Goal: Information Seeking & Learning: Learn about a topic

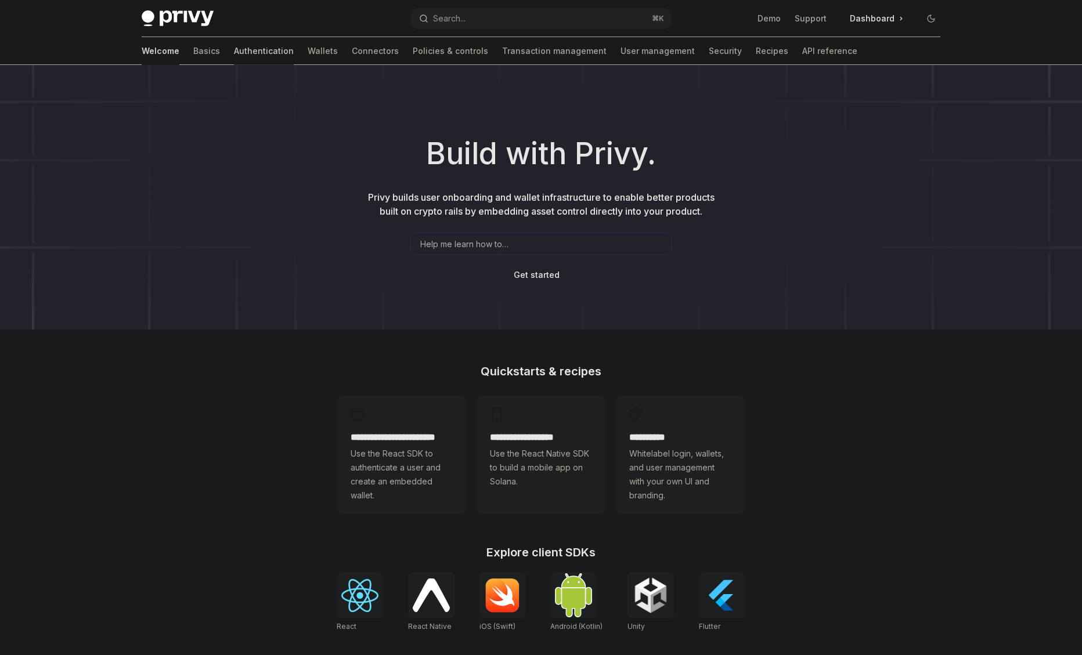
click at [234, 55] on link "Authentication" at bounding box center [264, 51] width 60 height 28
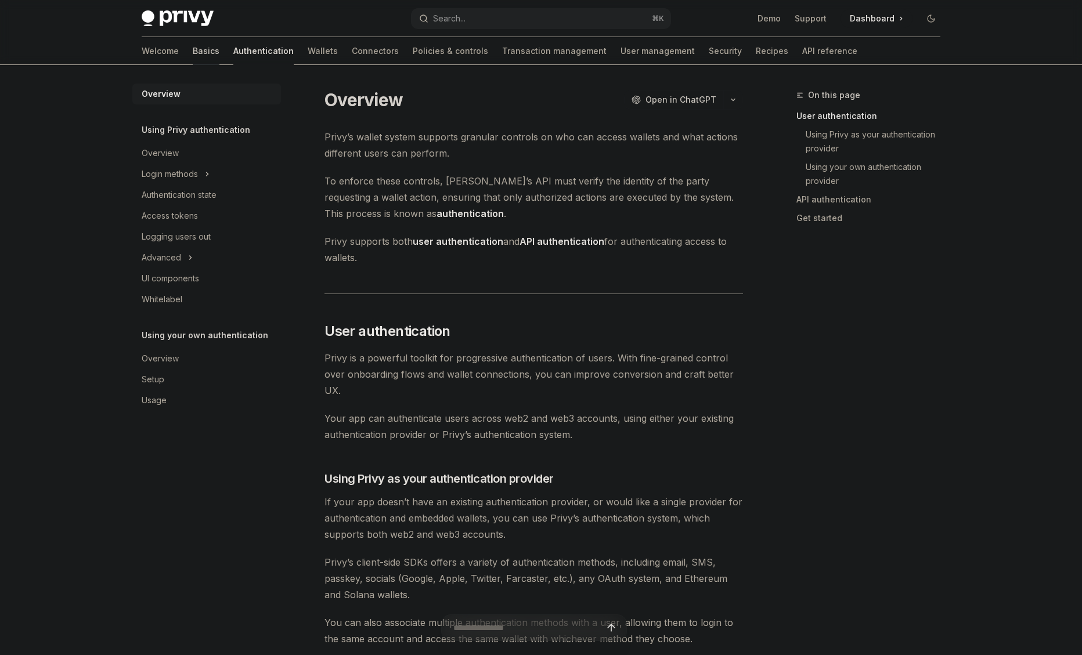
click at [193, 56] on link "Basics" at bounding box center [206, 51] width 27 height 28
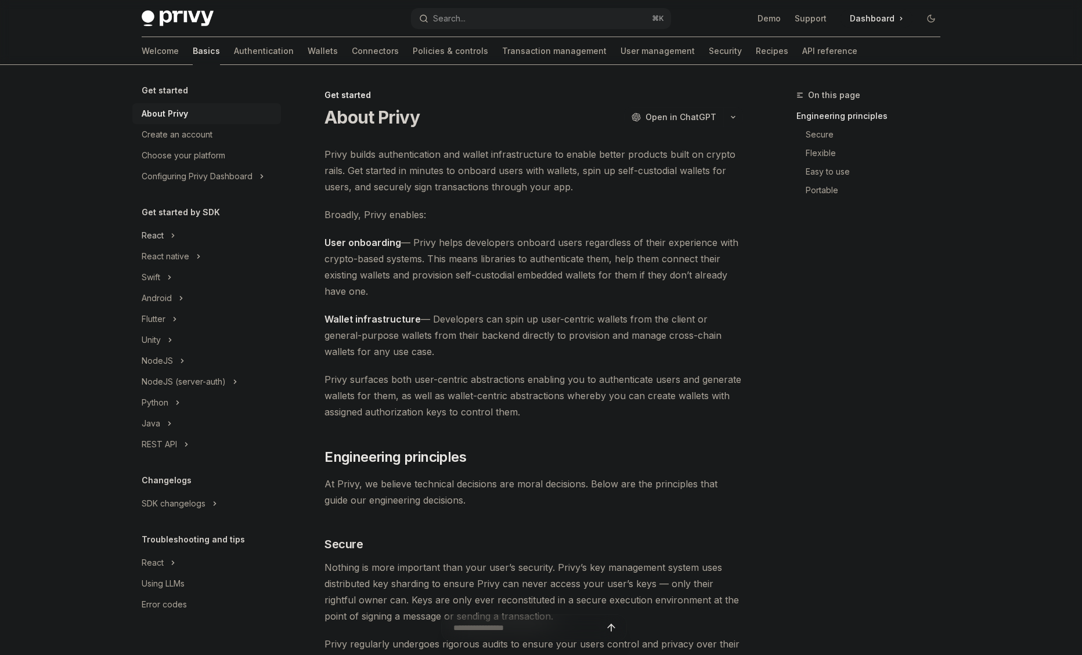
click at [158, 236] on div "React" at bounding box center [153, 236] width 22 height 14
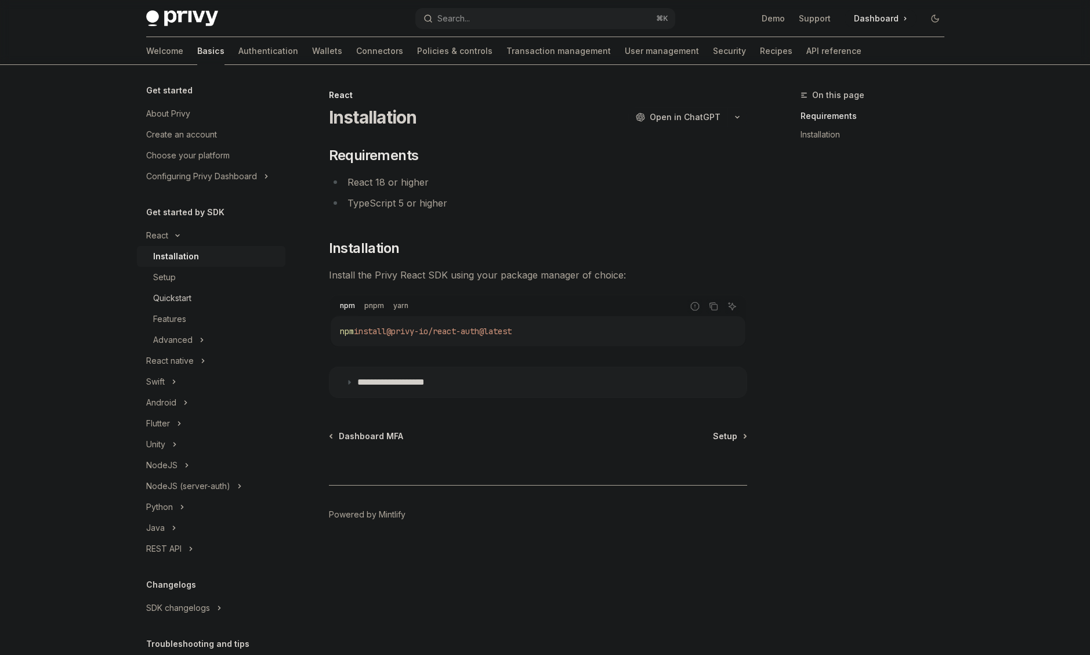
click at [189, 295] on div "Quickstart" at bounding box center [172, 298] width 38 height 14
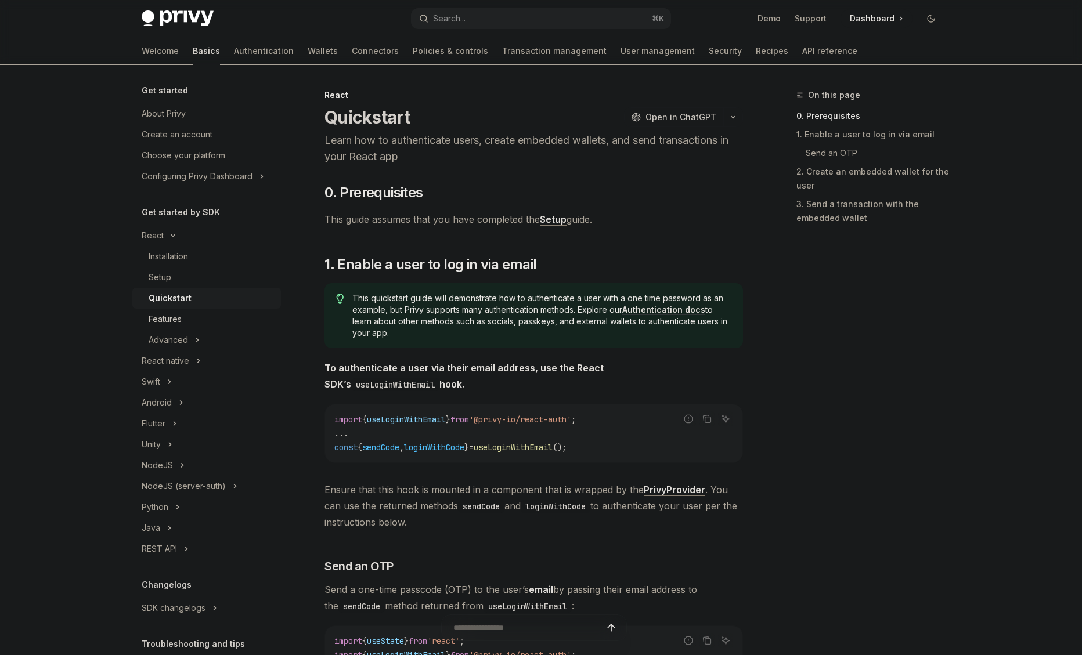
click at [169, 323] on div "Features" at bounding box center [165, 319] width 33 height 14
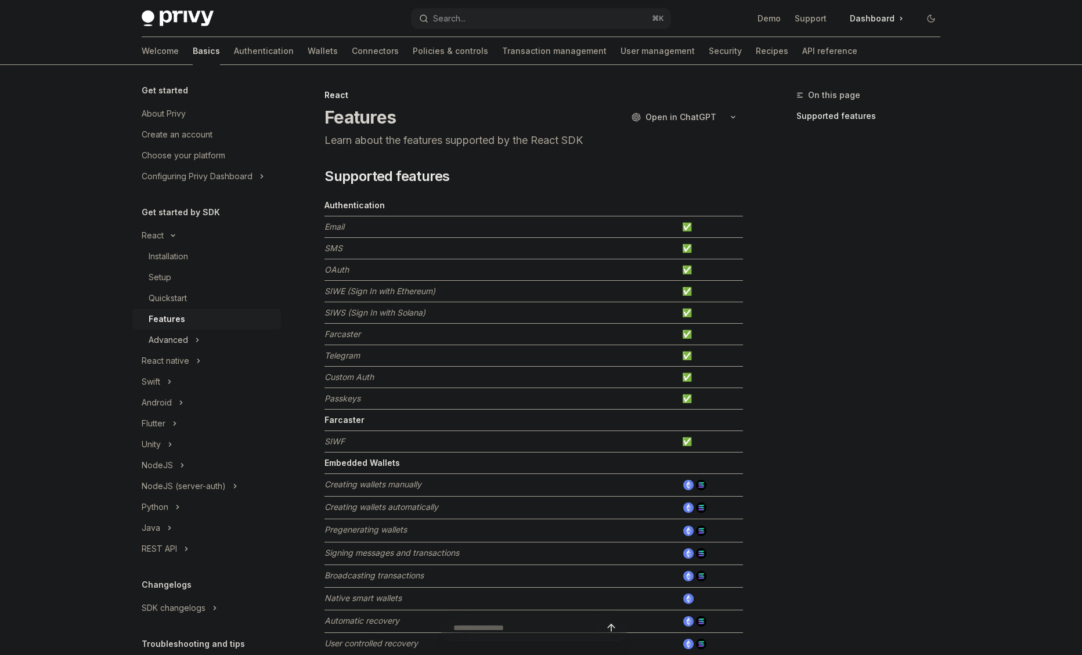
click at [183, 338] on div "Advanced" at bounding box center [168, 340] width 39 height 14
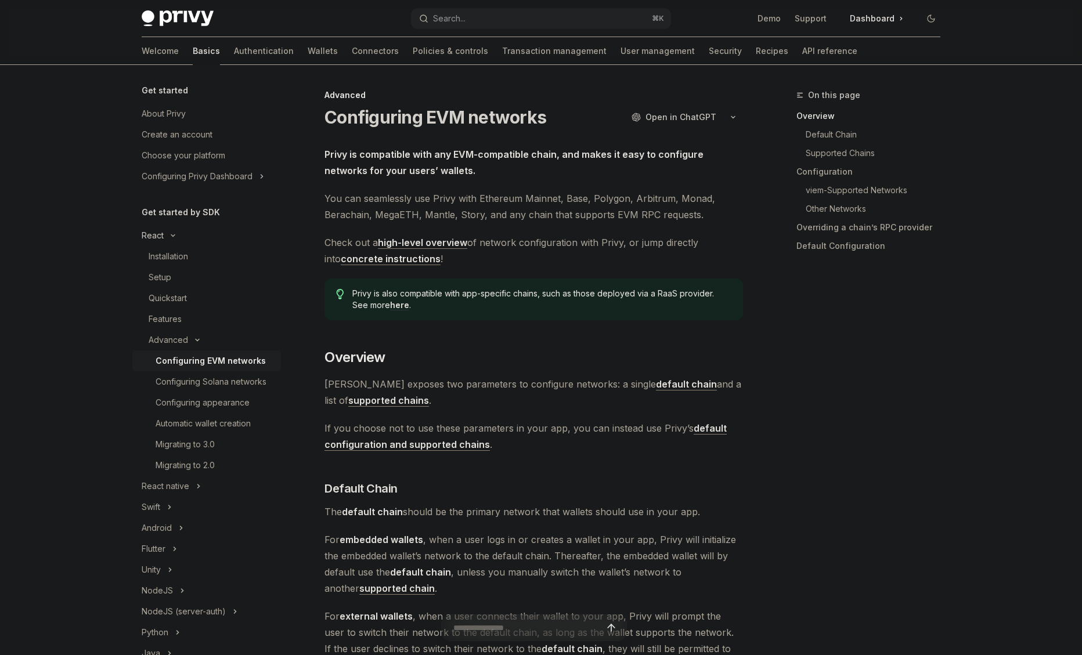
click at [161, 238] on div "React" at bounding box center [153, 236] width 22 height 14
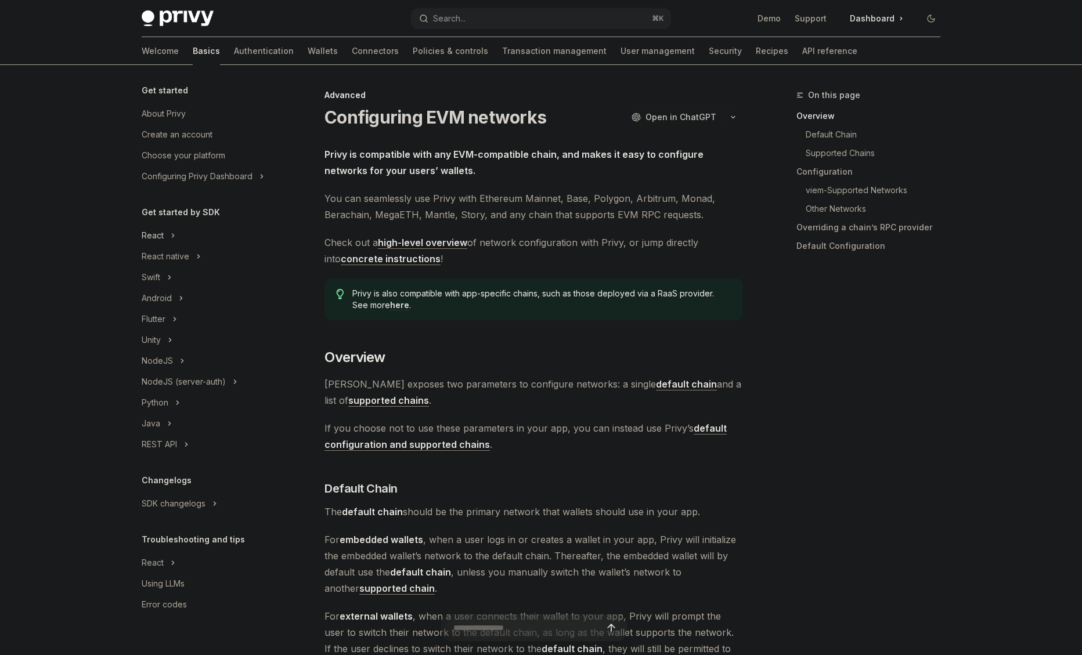
click at [161, 242] on div "React" at bounding box center [153, 236] width 22 height 14
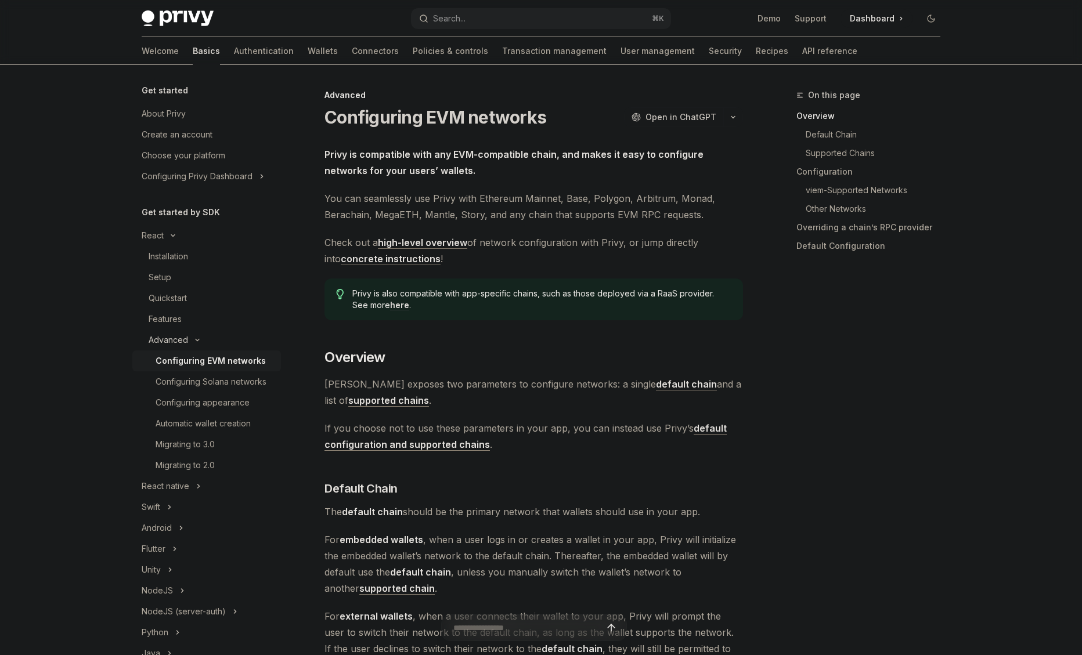
click at [194, 340] on icon at bounding box center [197, 340] width 14 height 5
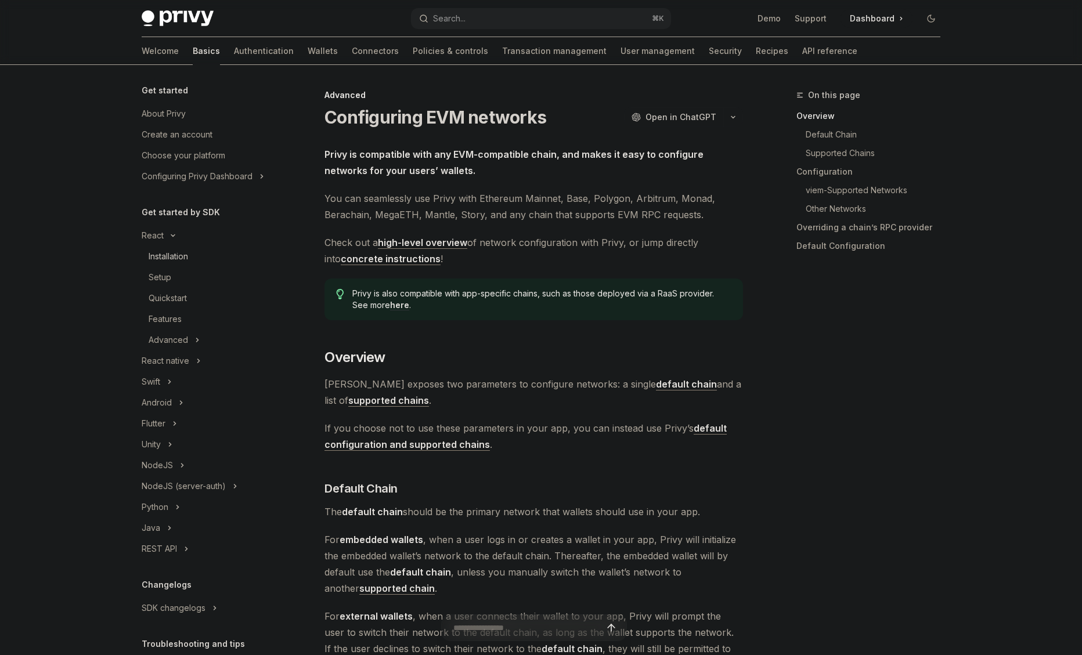
click at [164, 251] on div "Installation" at bounding box center [168, 256] width 39 height 14
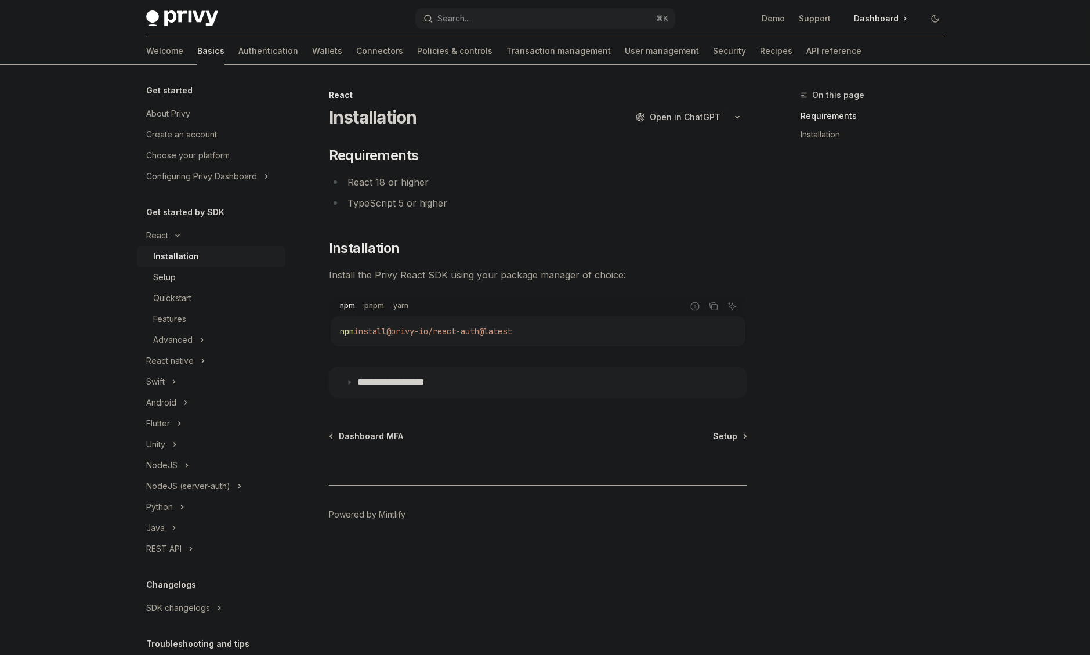
click at [173, 281] on div "Setup" at bounding box center [164, 277] width 23 height 14
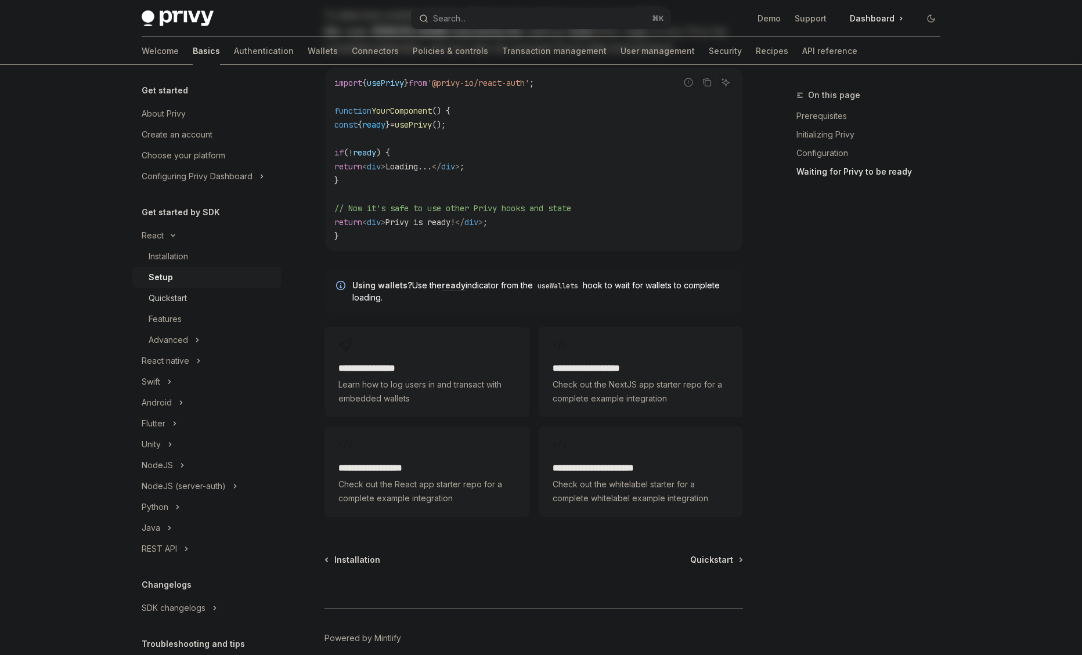
scroll to position [1292, 0]
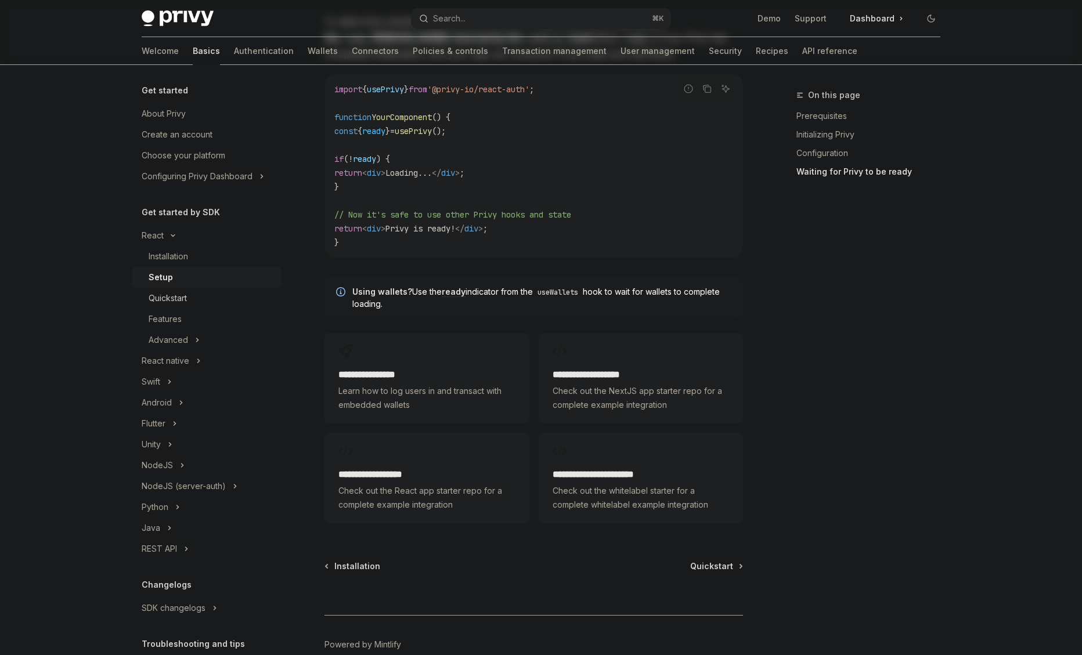
click at [170, 298] on div "Quickstart" at bounding box center [168, 298] width 38 height 14
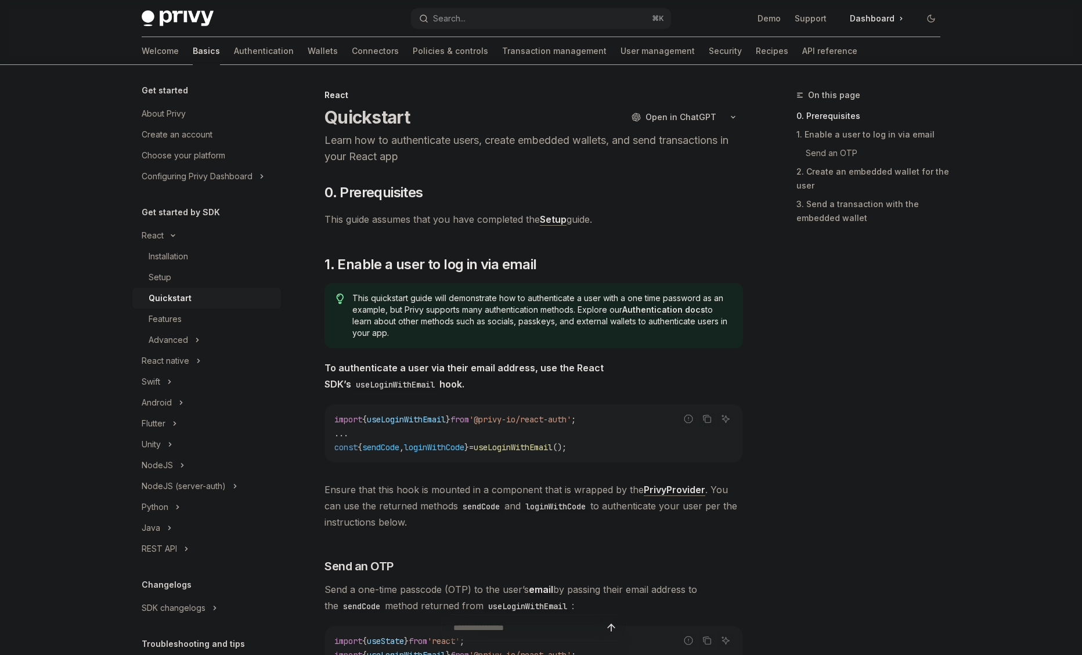
click at [866, 17] on span "Dashboard" at bounding box center [871, 19] width 45 height 12
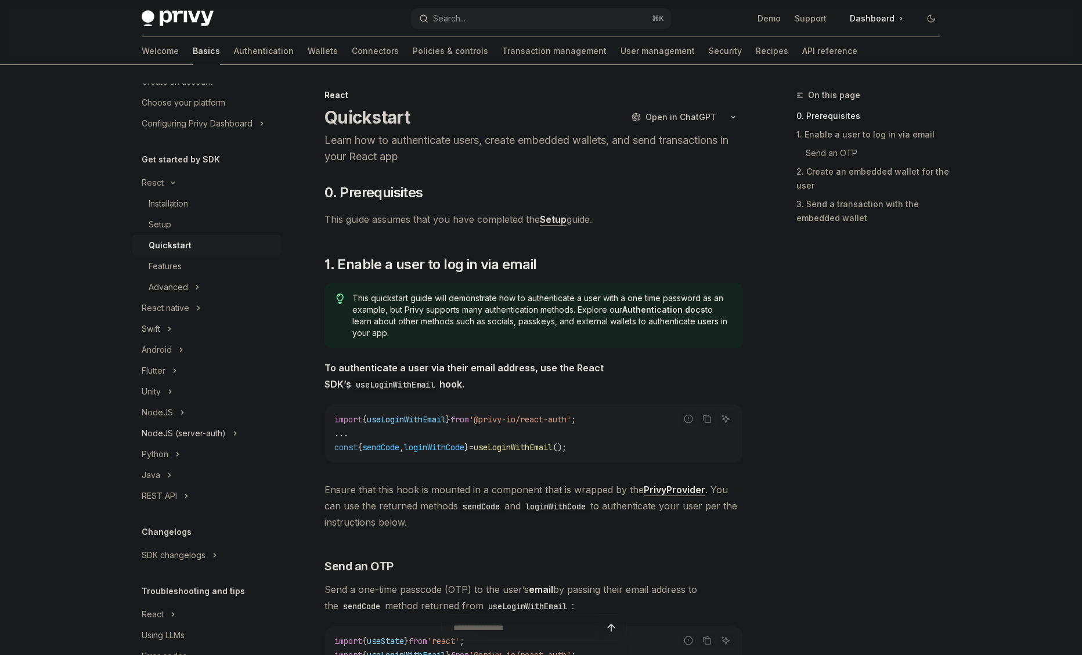
scroll to position [88, 0]
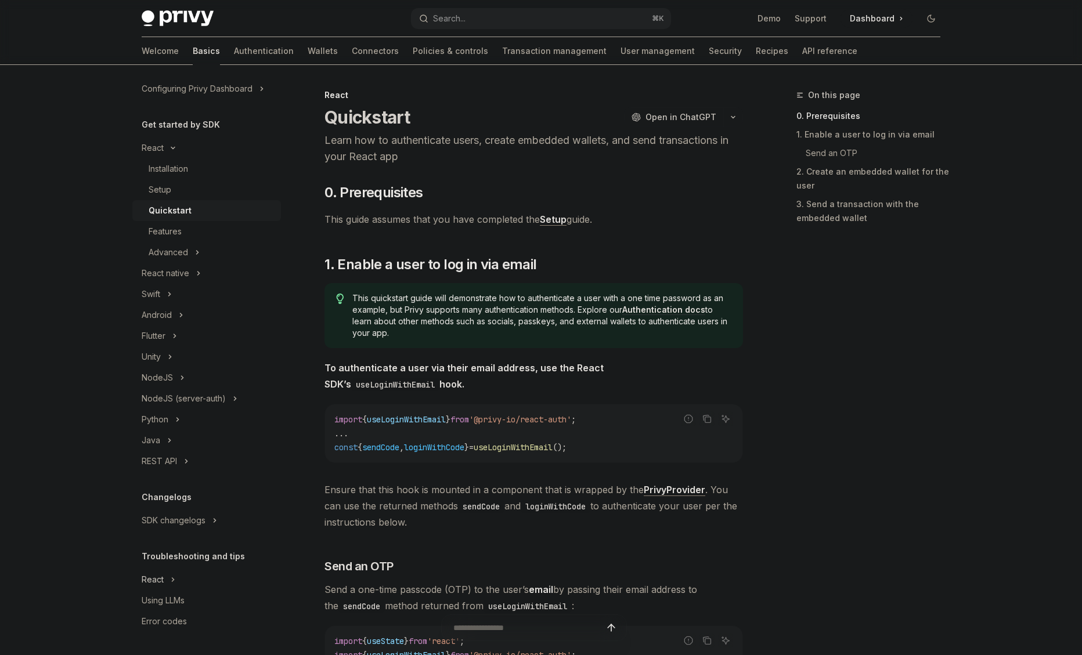
click at [171, 581] on icon at bounding box center [173, 580] width 5 height 14
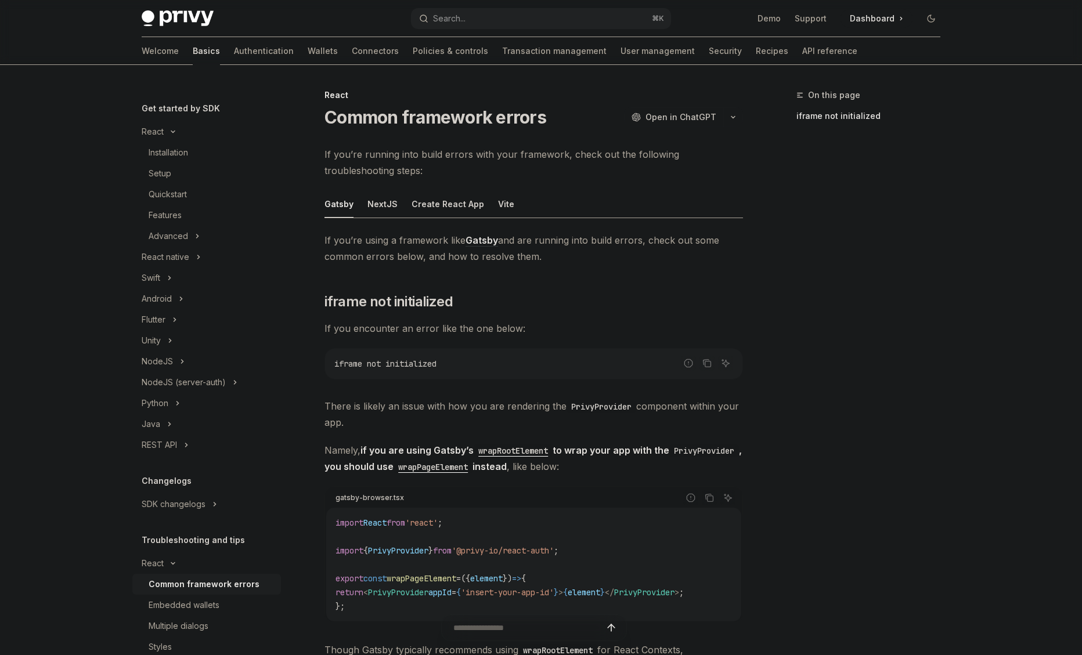
scroll to position [111, 0]
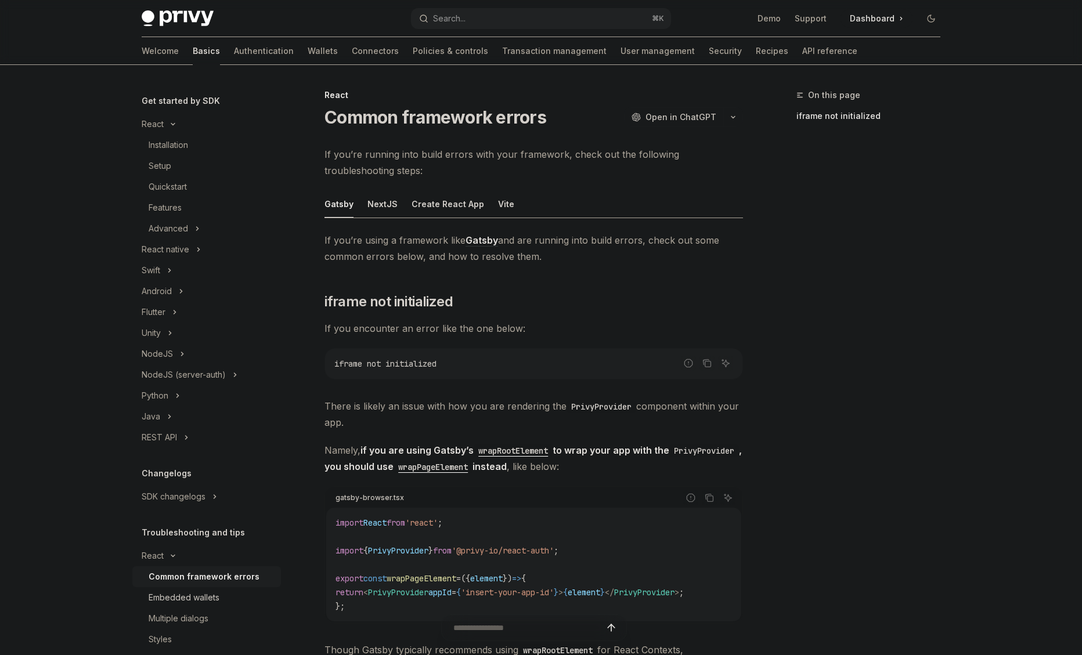
click at [189, 602] on div "Embedded wallets" at bounding box center [184, 598] width 71 height 14
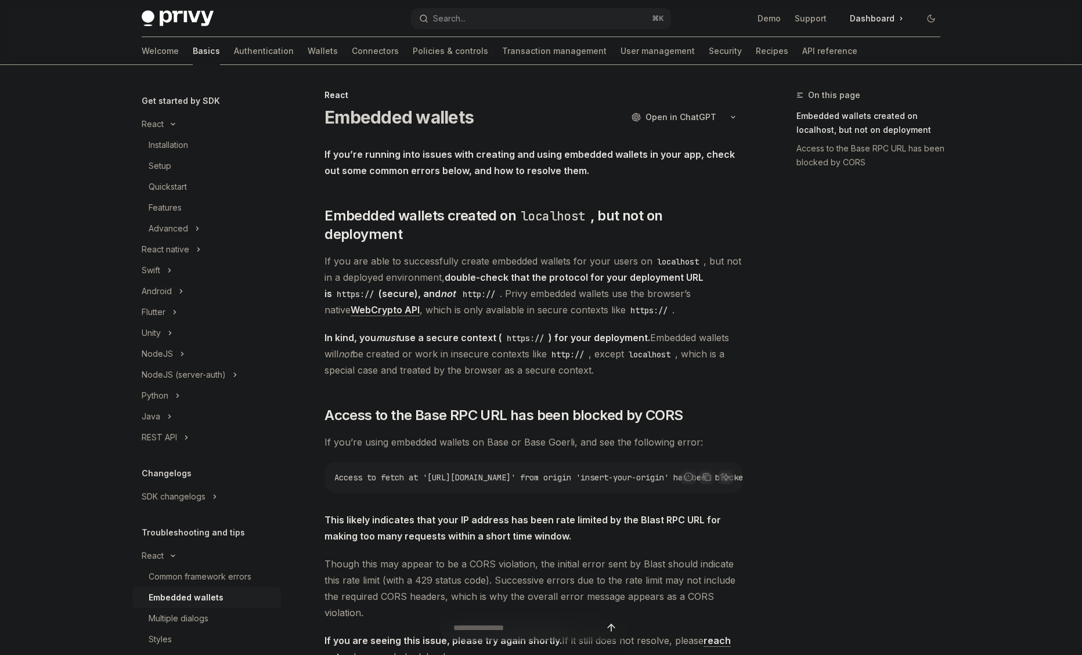
click at [192, 16] on img at bounding box center [178, 18] width 72 height 16
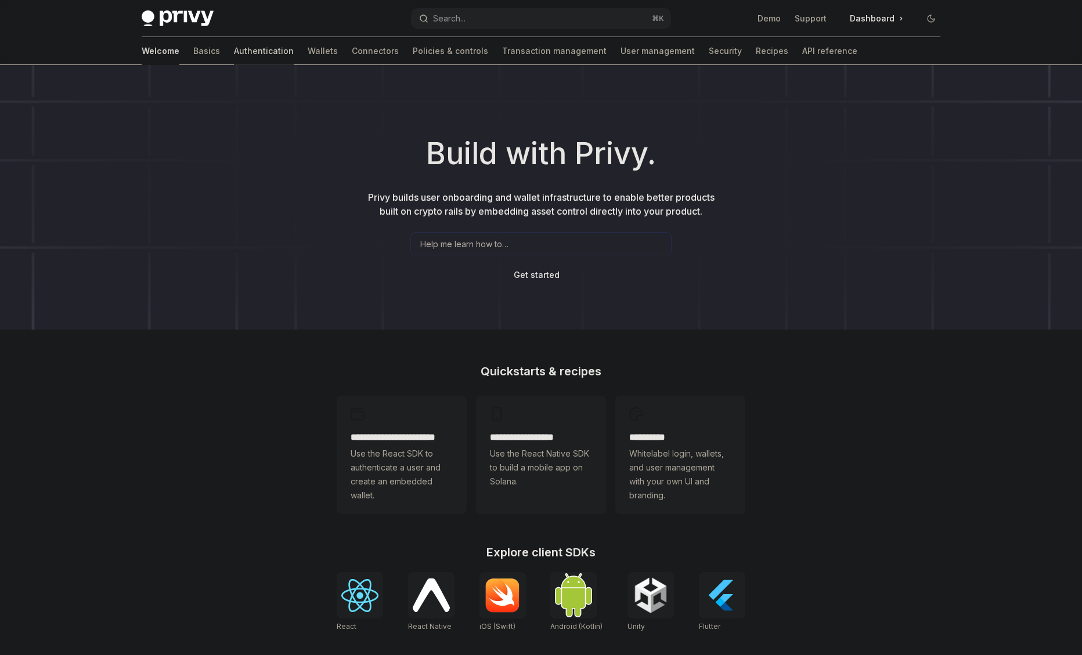
click at [234, 54] on link "Authentication" at bounding box center [264, 51] width 60 height 28
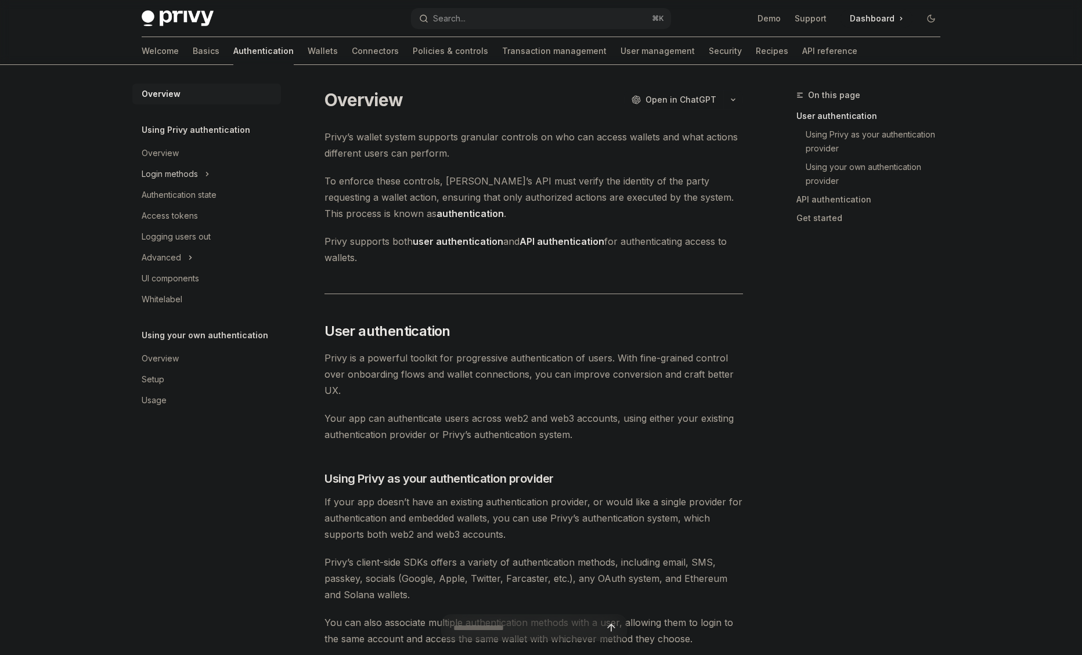
click at [202, 176] on div "Login methods" at bounding box center [206, 174] width 149 height 21
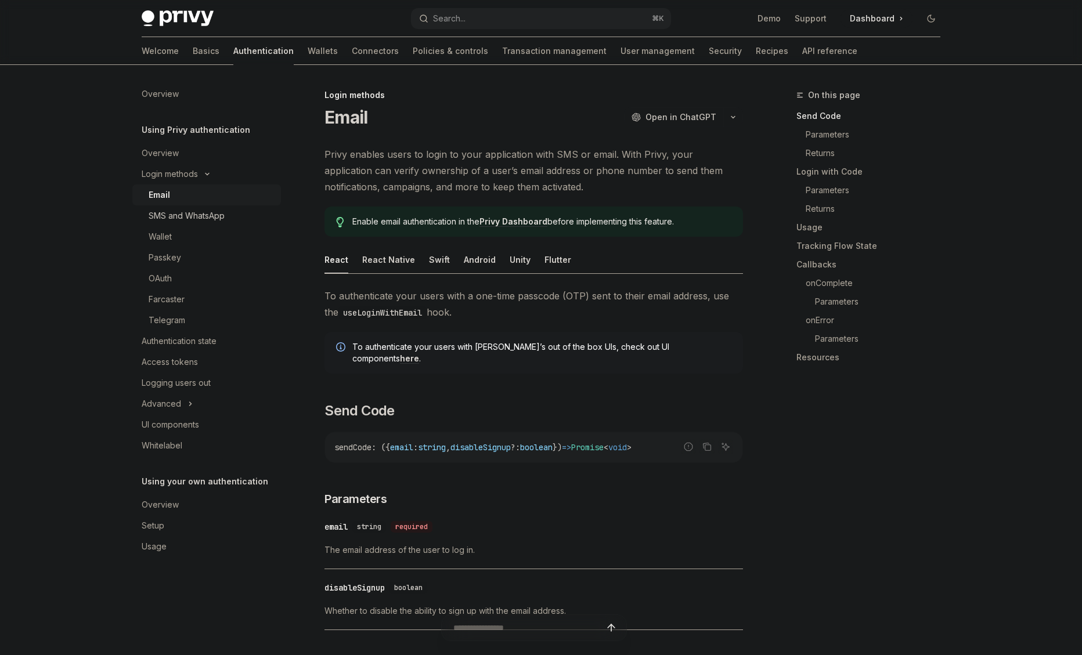
click at [190, 211] on div "SMS and WhatsApp" at bounding box center [187, 216] width 76 height 14
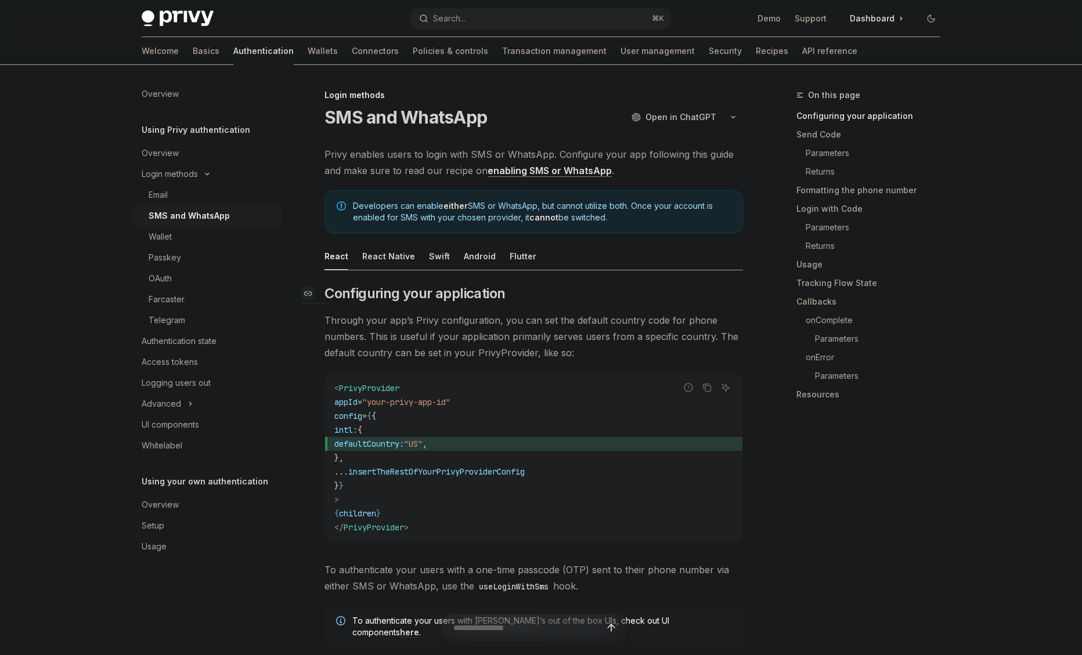
scroll to position [537, 0]
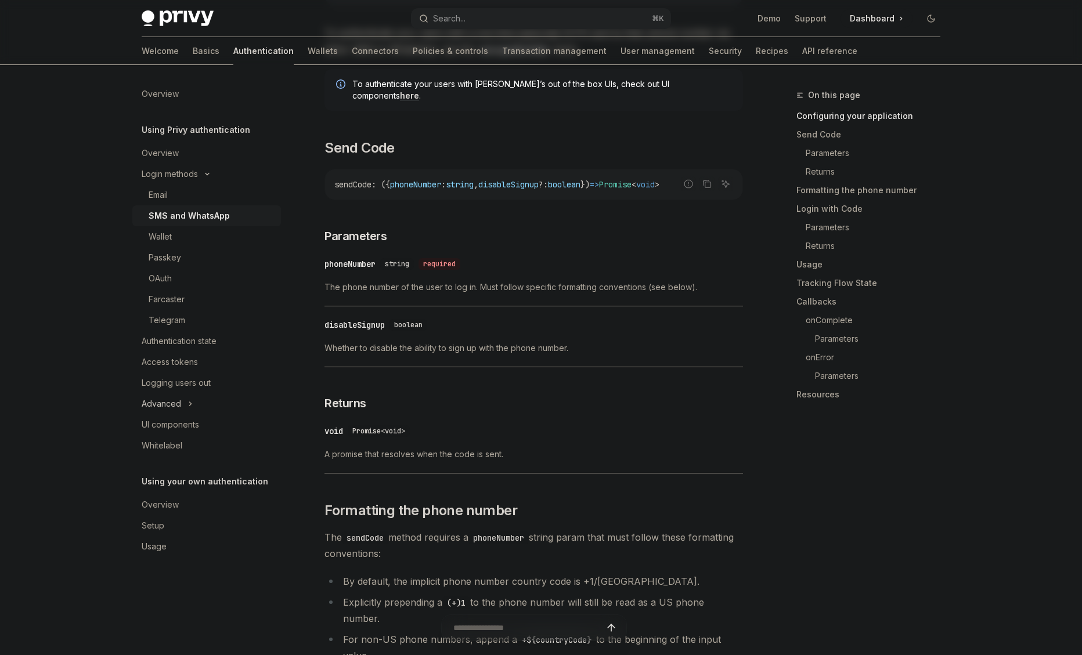
click at [167, 399] on div "Advanced" at bounding box center [161, 404] width 39 height 14
click at [190, 488] on div "UI components" at bounding box center [170, 487] width 57 height 14
type textarea "*"
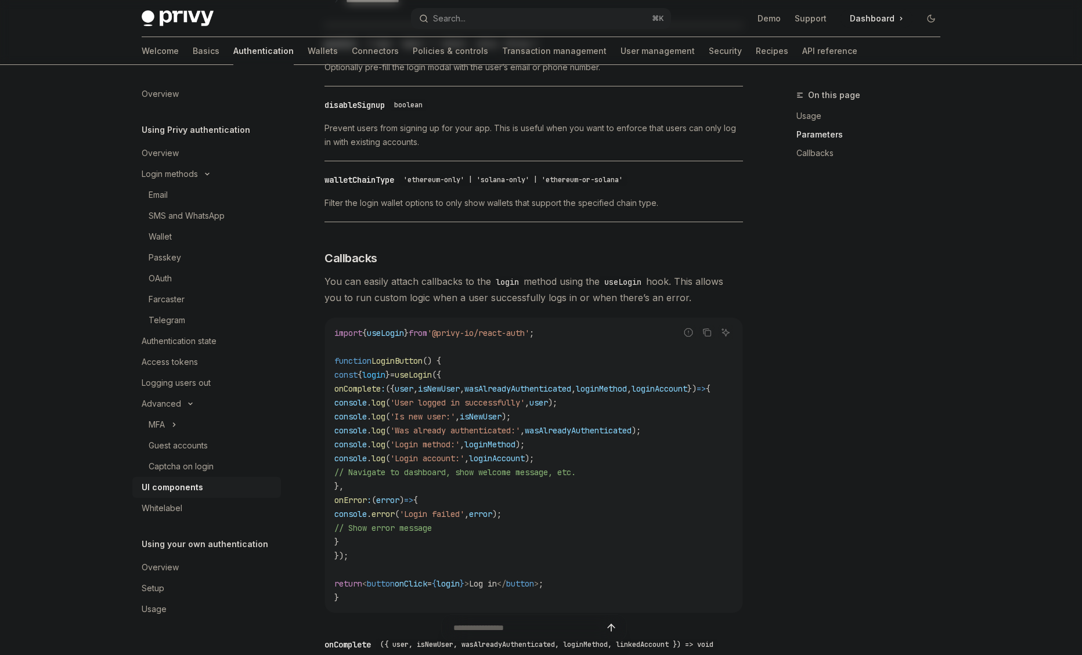
scroll to position [1221, 0]
